Goal: Navigation & Orientation: Find specific page/section

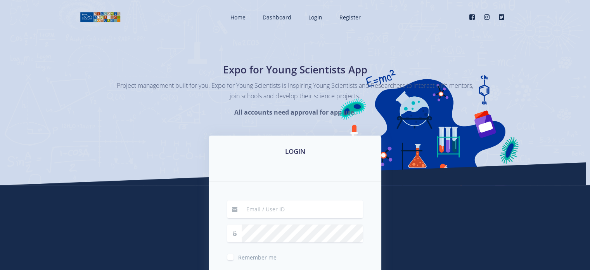
type input "hannah.telita@gmail.com"
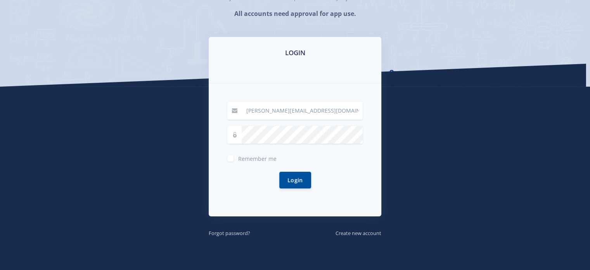
scroll to position [98, 0]
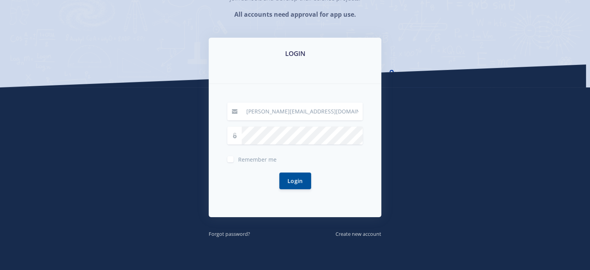
click at [225, 178] on div "hannah.telita@gmail.com Remember me Login" at bounding box center [295, 150] width 173 height 133
click at [290, 177] on button "Login" at bounding box center [295, 180] width 32 height 17
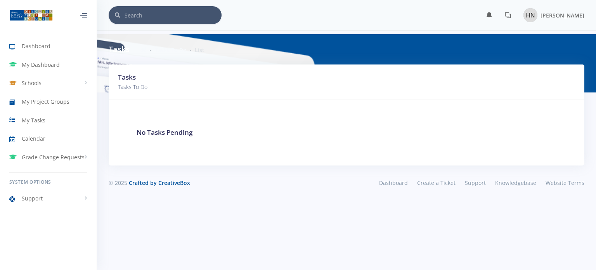
scroll to position [6, 6]
drag, startPoint x: 426, startPoint y: 116, endPoint x: 215, endPoint y: 115, distance: 211.8
click at [215, 115] on div "No Tasks Pending" at bounding box center [346, 132] width 457 height 47
click at [43, 74] on link "Schools" at bounding box center [48, 83] width 97 height 18
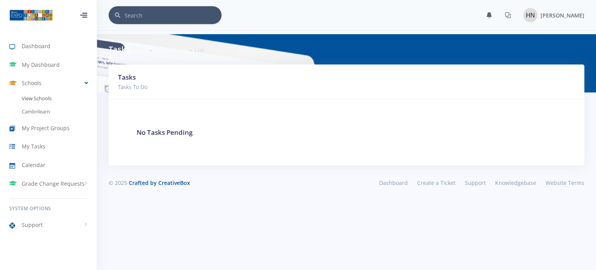
click at [26, 99] on link "View Schools" at bounding box center [48, 98] width 97 height 13
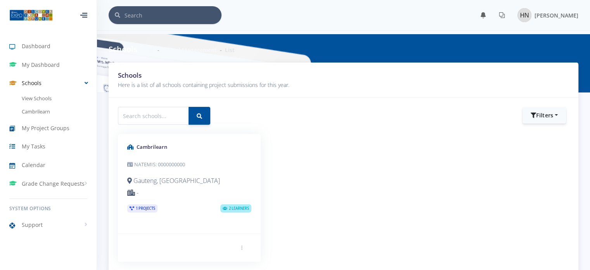
scroll to position [6, 6]
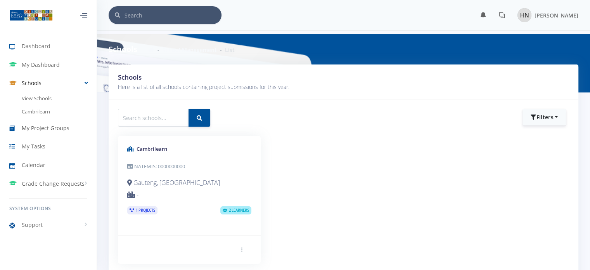
click at [43, 131] on span "My Project Groups" at bounding box center [46, 128] width 48 height 8
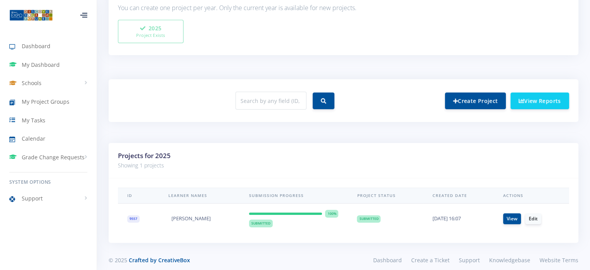
scroll to position [242, 0]
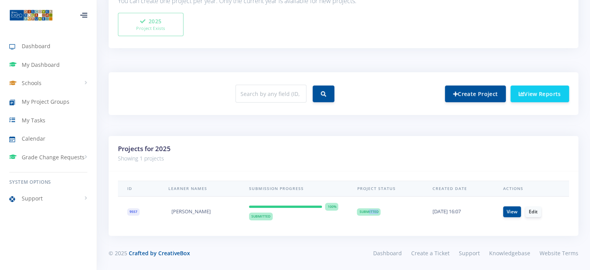
drag, startPoint x: 363, startPoint y: 208, endPoint x: 382, endPoint y: 214, distance: 20.0
click at [380, 214] on td "Submitted" at bounding box center [386, 211] width 76 height 30
click at [387, 220] on td "Submitted" at bounding box center [386, 211] width 76 height 30
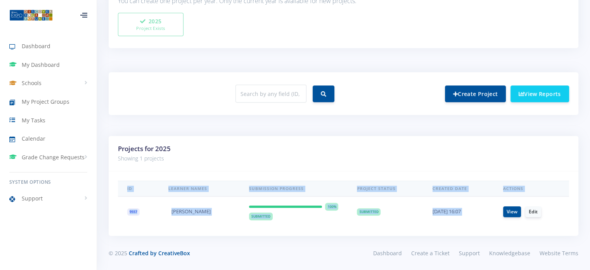
drag, startPoint x: 511, startPoint y: 198, endPoint x: 552, endPoint y: 223, distance: 48.2
click at [552, 224] on td "View Edit" at bounding box center [531, 211] width 75 height 30
click at [40, 121] on span "My Tasks" at bounding box center [34, 120] width 24 height 8
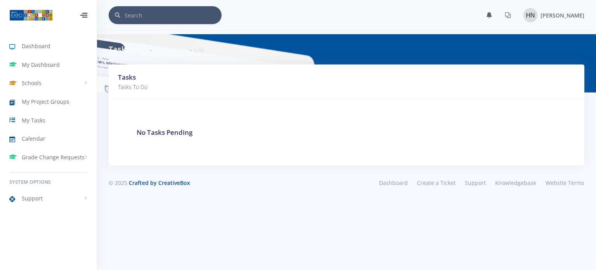
scroll to position [6, 6]
click at [49, 153] on span "Grade Change Requests" at bounding box center [53, 157] width 63 height 8
click at [45, 144] on link "Calendar" at bounding box center [48, 139] width 97 height 18
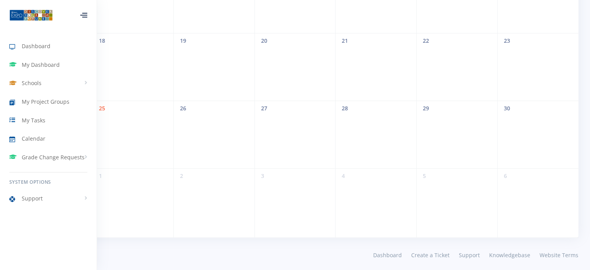
scroll to position [278, 0]
click at [24, 46] on span "Dashboard" at bounding box center [36, 46] width 29 height 8
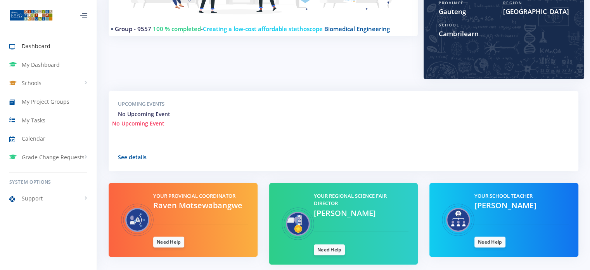
scroll to position [208, 0]
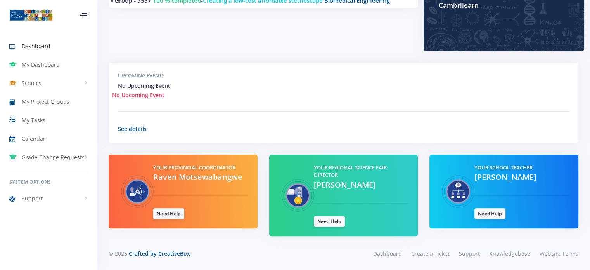
click at [446, 189] on img at bounding box center [458, 191] width 39 height 55
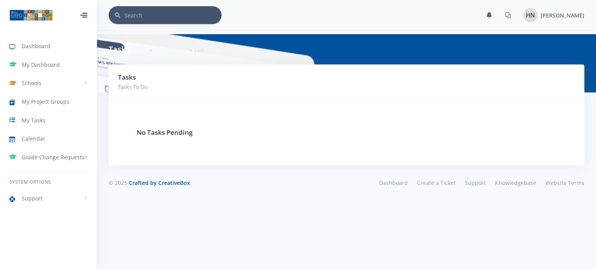
scroll to position [6, 6]
click at [40, 99] on span "My Project Groups" at bounding box center [46, 101] width 48 height 8
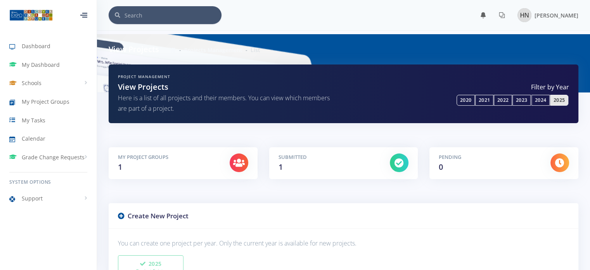
scroll to position [6, 6]
click at [48, 61] on span "My Dashboard" at bounding box center [41, 65] width 38 height 8
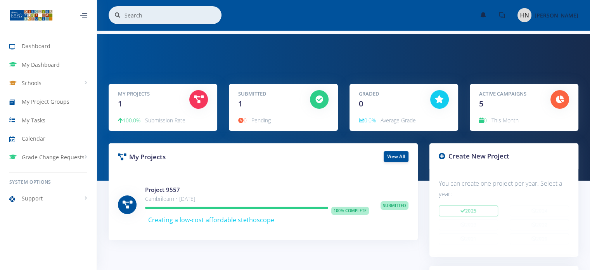
scroll to position [6, 6]
click at [39, 45] on span "Dashboard" at bounding box center [36, 46] width 29 height 8
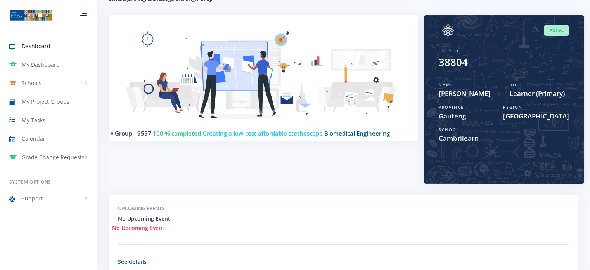
scroll to position [208, 0]
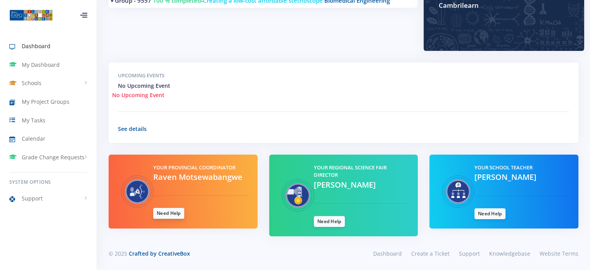
click at [168, 210] on link "Need Help" at bounding box center [168, 213] width 31 height 11
